Goal: Check status: Check status

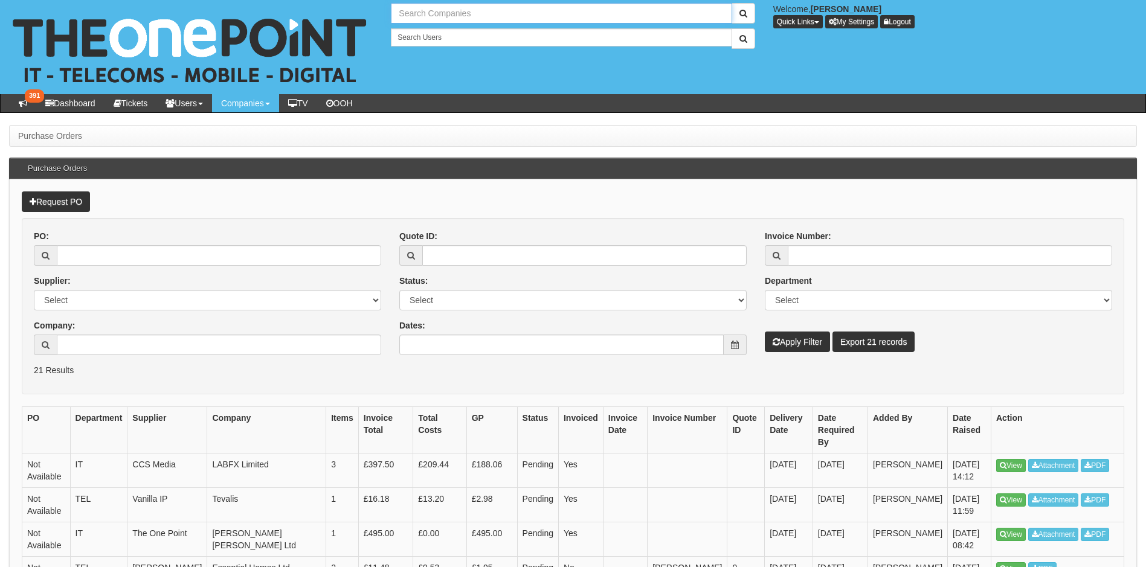
click at [499, 11] on input "text" at bounding box center [561, 13] width 341 height 21
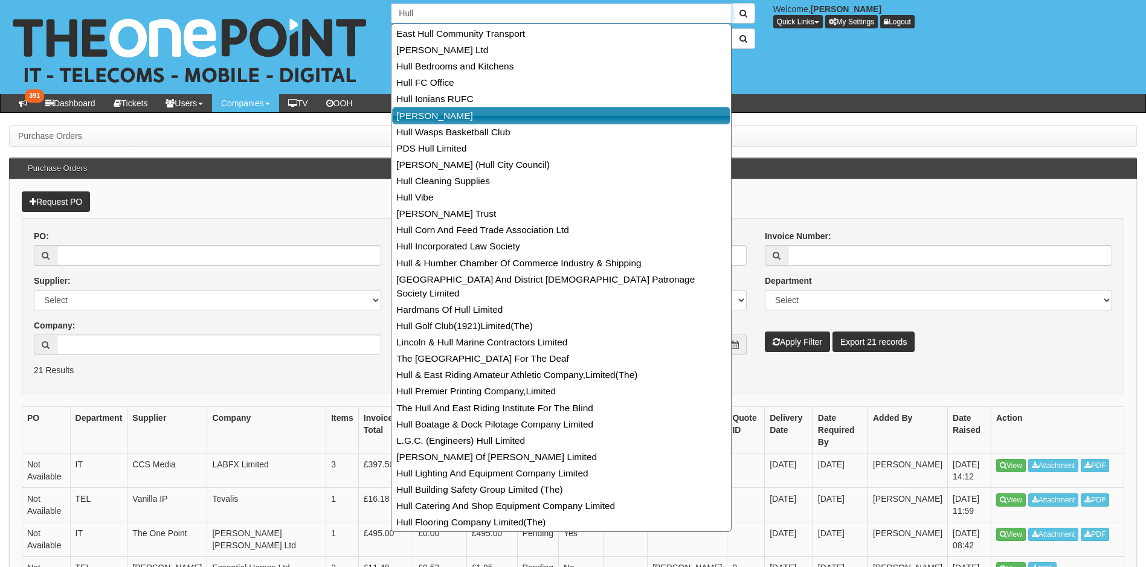
click at [424, 116] on link "[PERSON_NAME]" at bounding box center [561, 116] width 338 height 18
type input "[PERSON_NAME]"
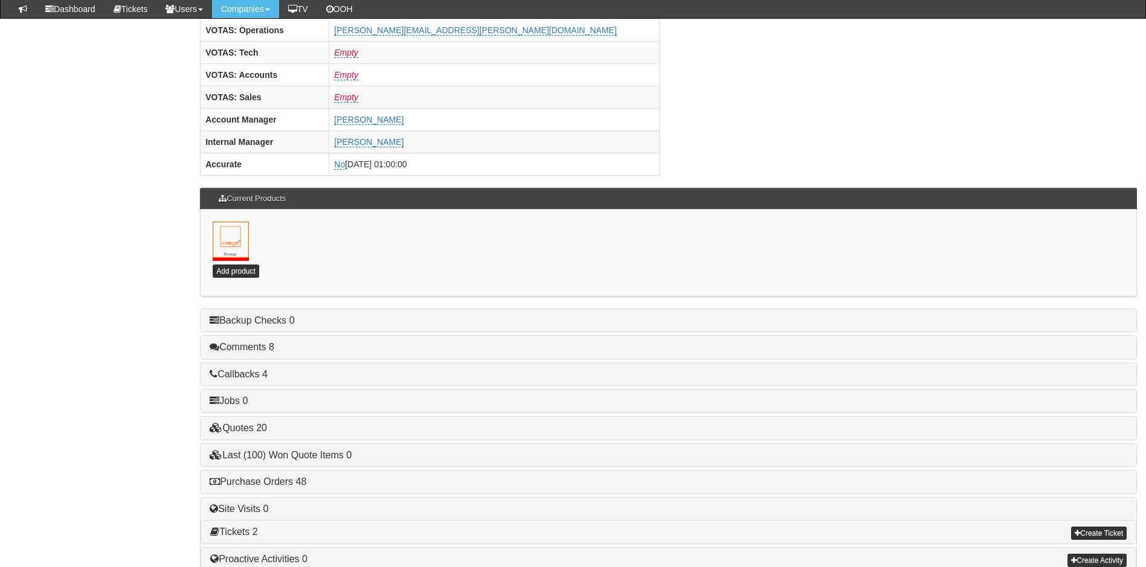
scroll to position [528, 0]
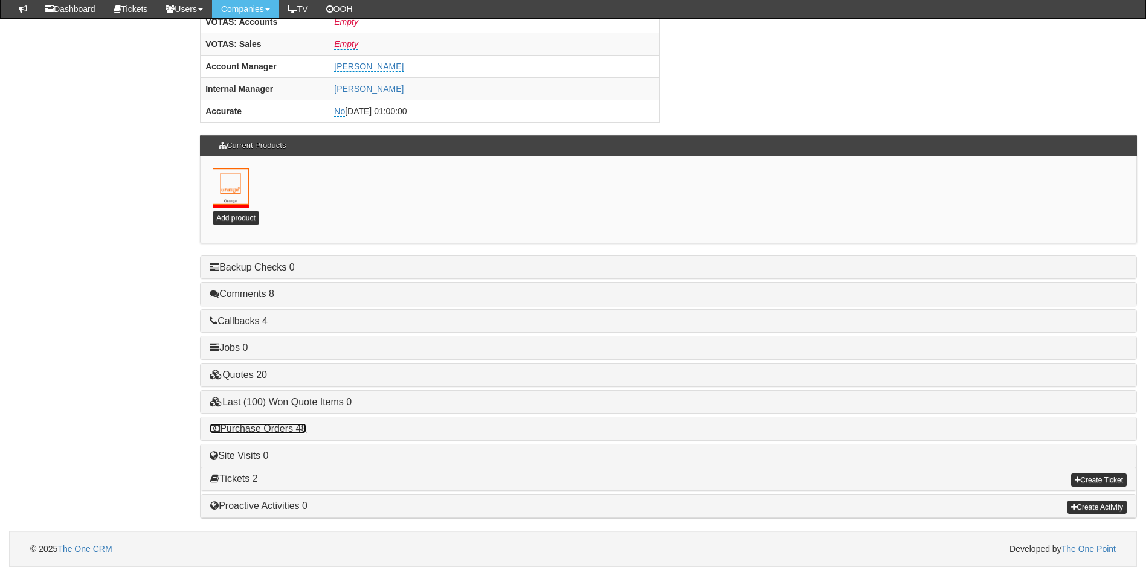
click at [277, 429] on link "Purchase Orders 48" at bounding box center [258, 428] width 97 height 10
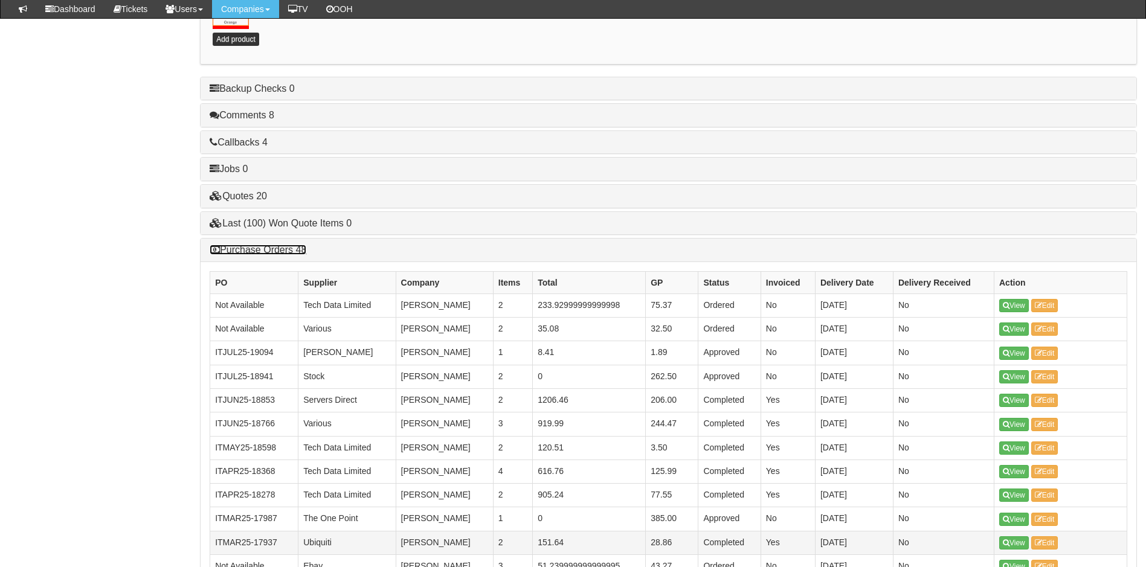
scroll to position [770, 0]
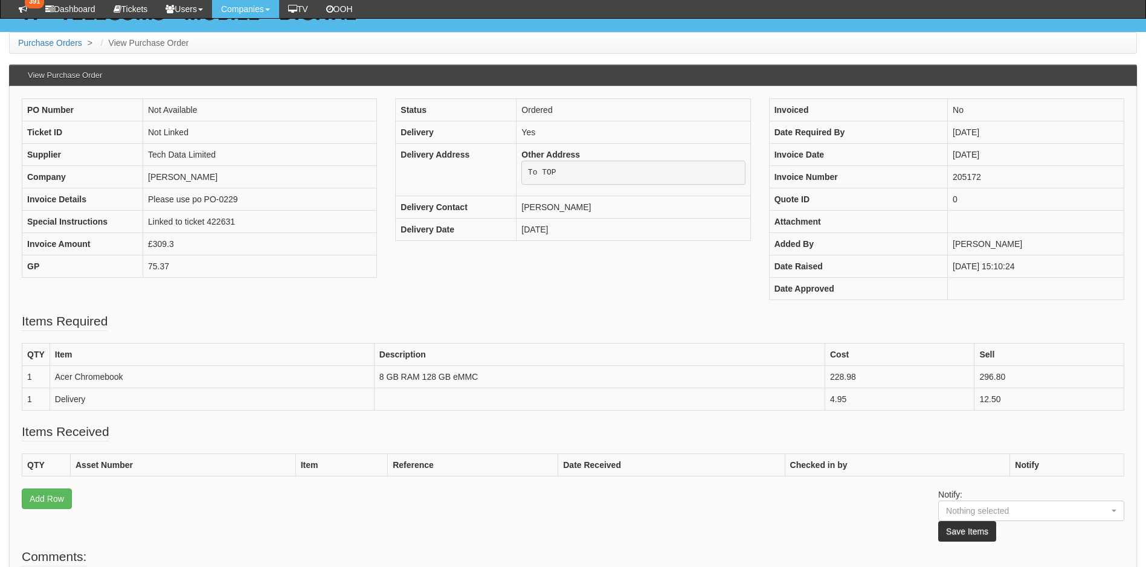
scroll to position [181, 0]
